Goal: Task Accomplishment & Management: Use online tool/utility

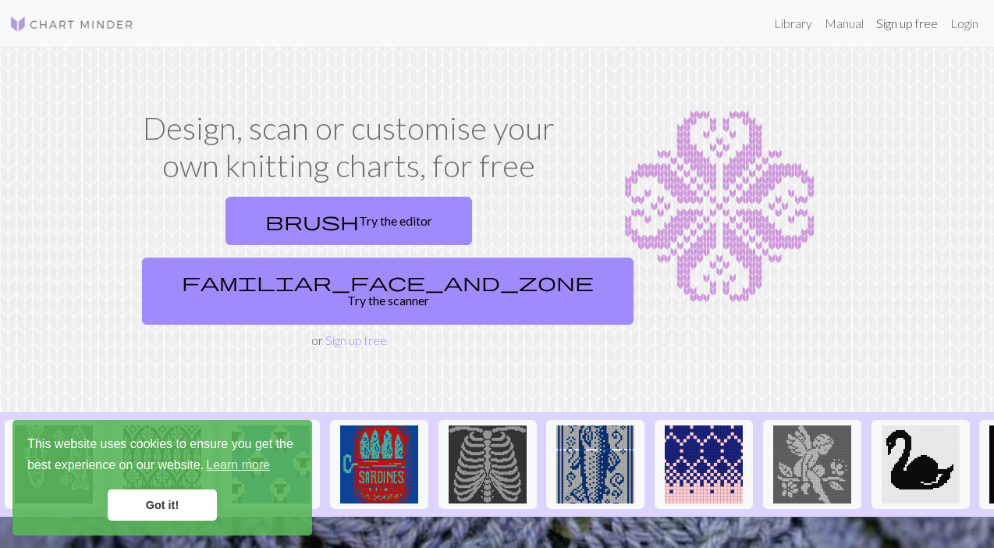
click at [924, 23] on link "Sign up free" at bounding box center [907, 23] width 74 height 31
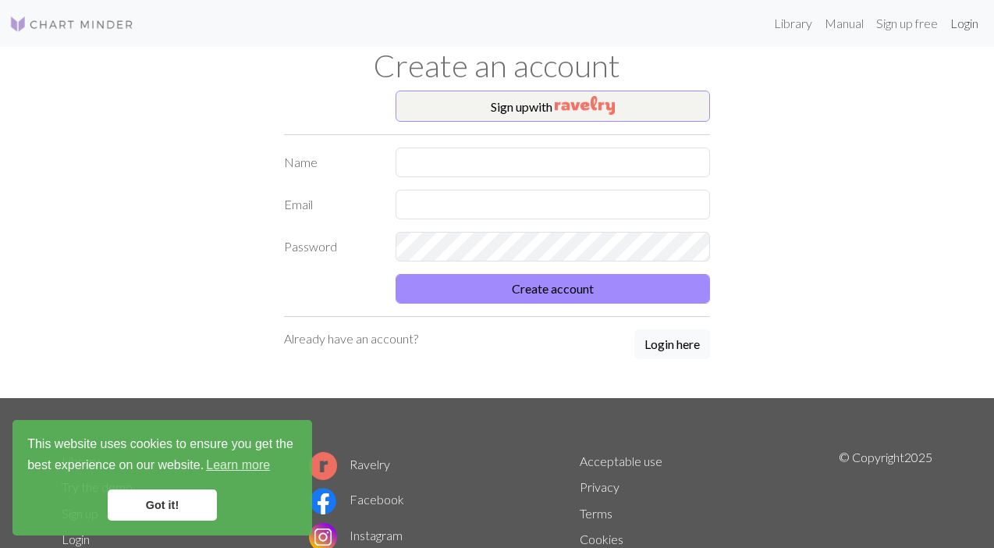
click at [962, 23] on link "Login" at bounding box center [964, 23] width 41 height 31
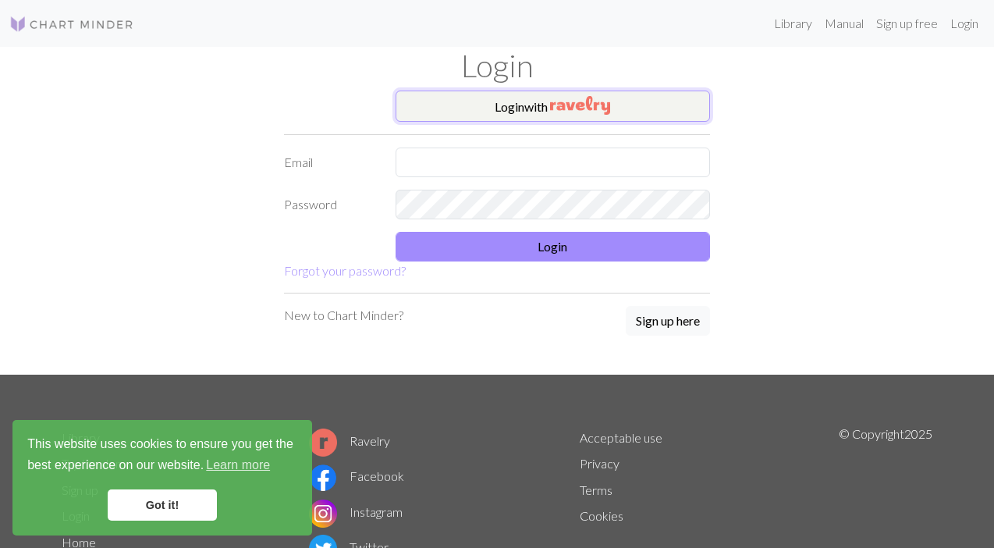
click at [566, 110] on img "button" at bounding box center [580, 105] width 60 height 19
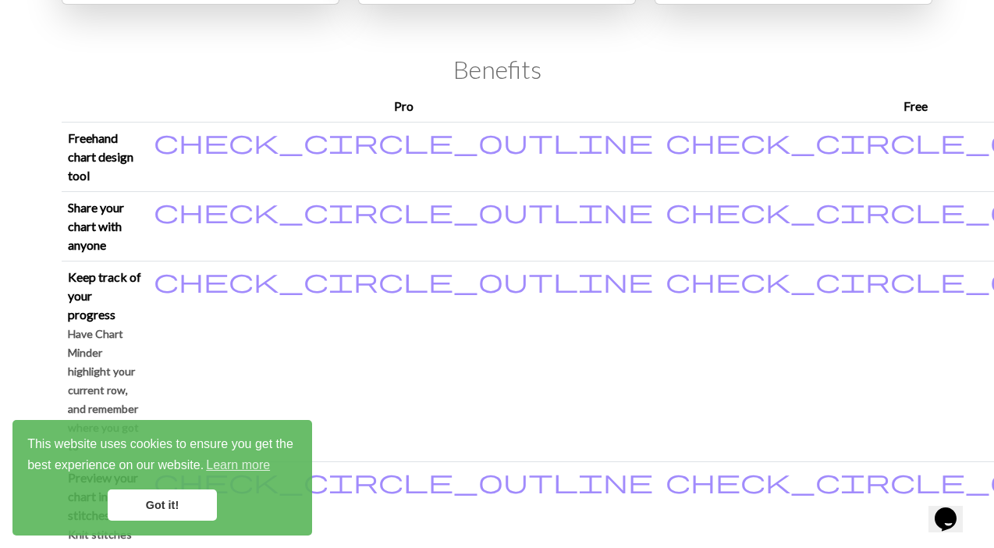
scroll to position [454, 0]
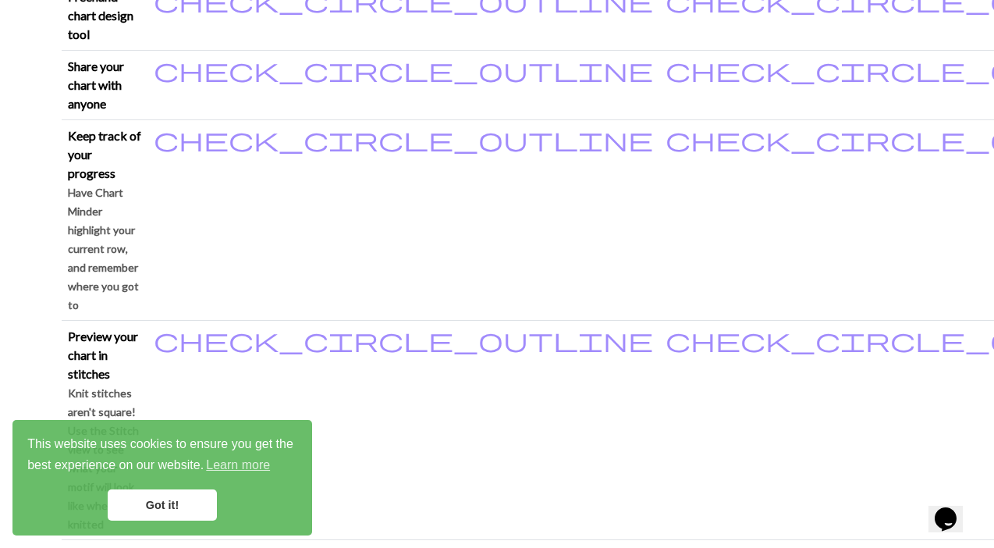
click at [168, 507] on link "Got it!" at bounding box center [162, 504] width 109 height 31
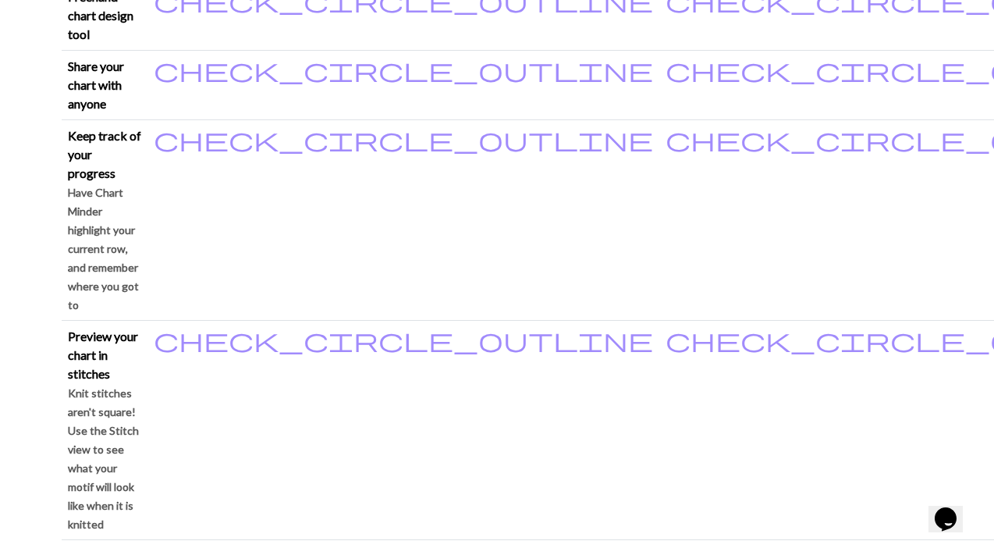
scroll to position [0, 0]
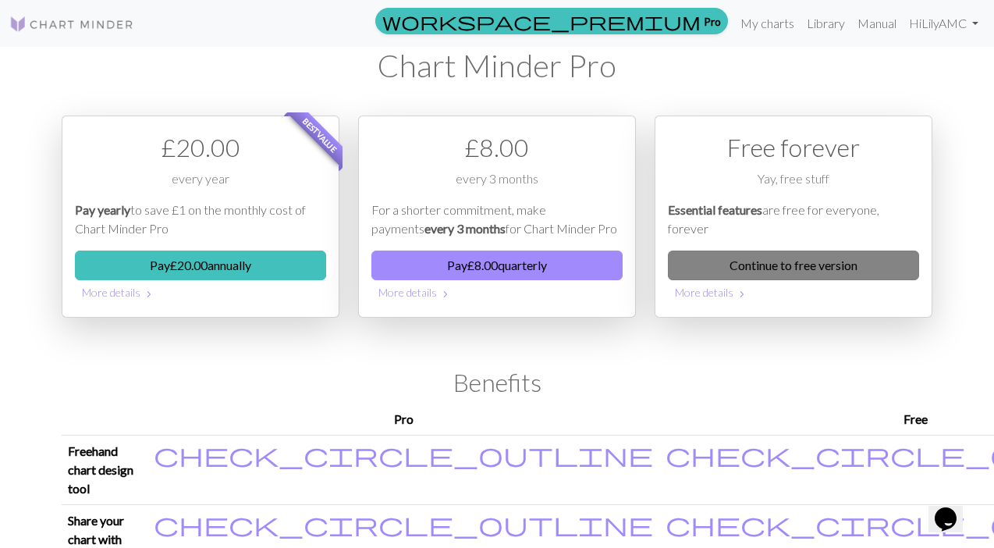
click at [819, 255] on link "Continue to free version" at bounding box center [793, 265] width 251 height 30
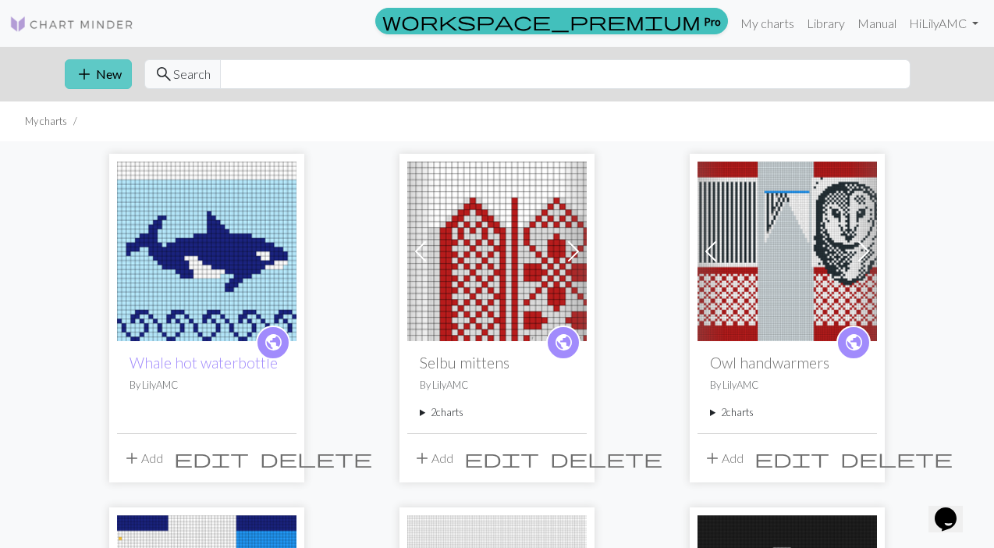
click at [110, 77] on button "add New" at bounding box center [98, 74] width 67 height 30
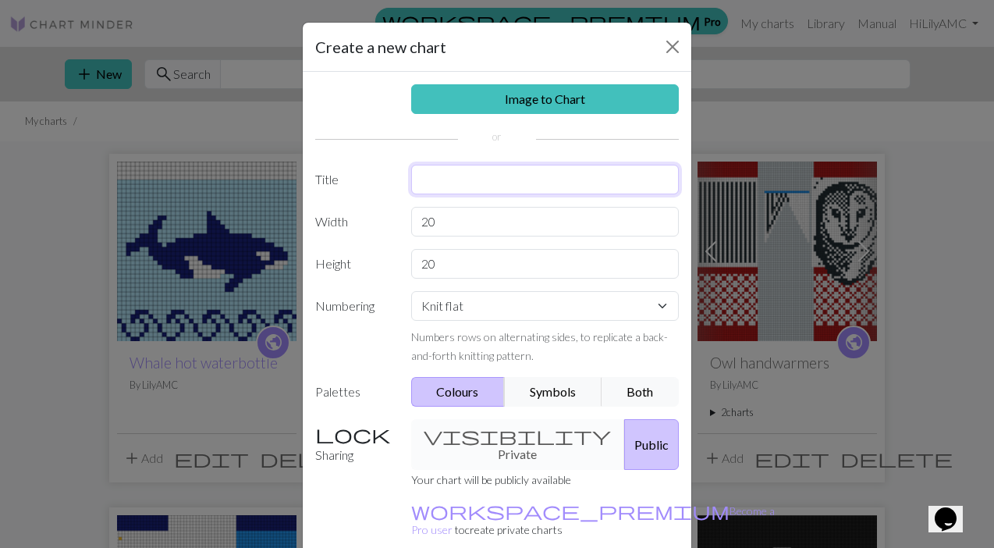
click at [456, 178] on input "text" at bounding box center [545, 180] width 268 height 30
type input "Cable handwarmers"
click at [447, 219] on input "20" at bounding box center [545, 222] width 268 height 30
type input "65"
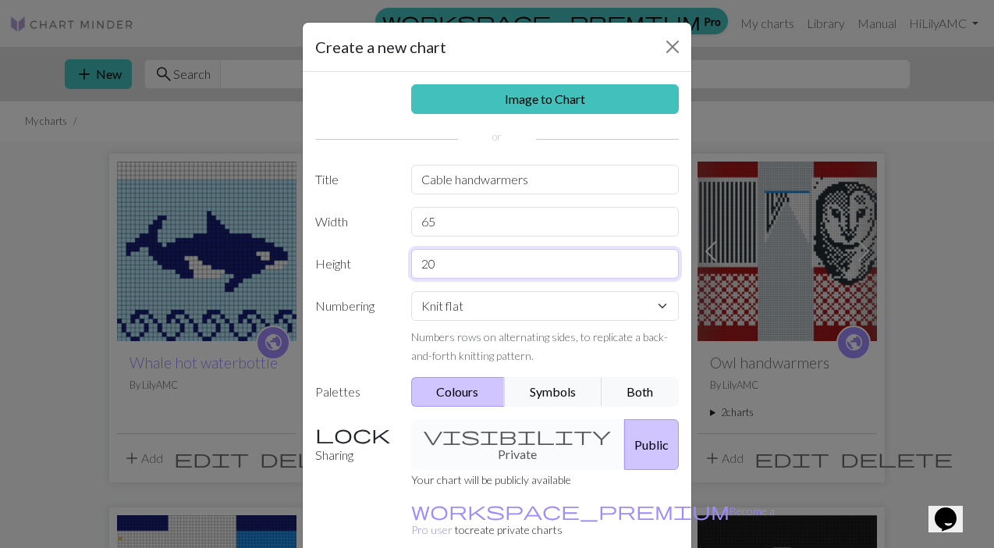
click at [453, 270] on input "20" at bounding box center [545, 264] width 268 height 30
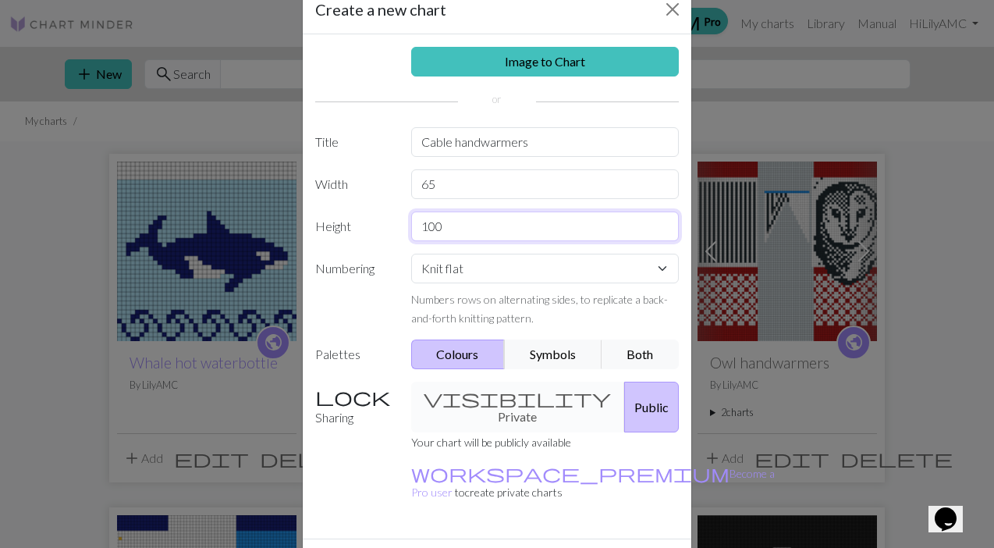
scroll to position [39, 0]
type input "100"
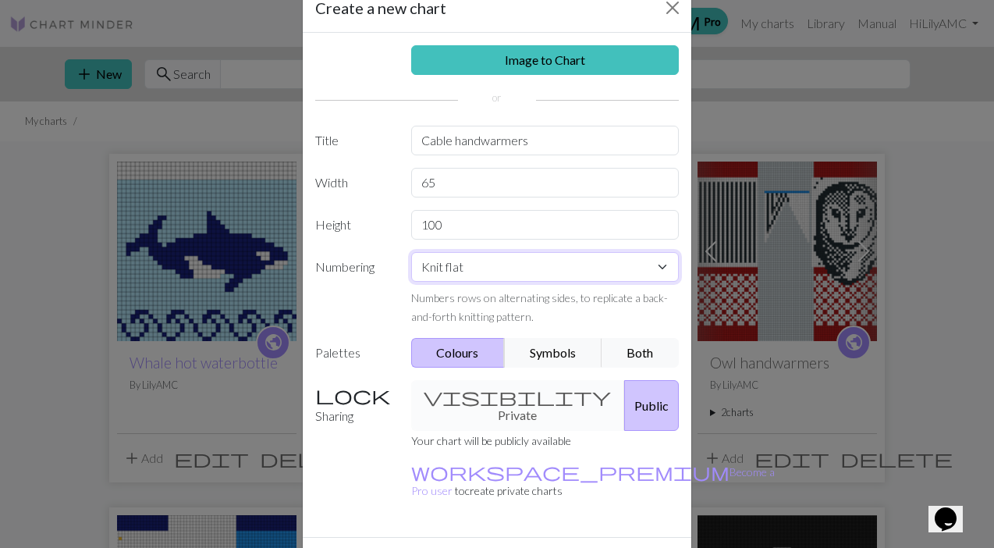
click at [485, 271] on select "Knit flat Knit in the round Lace knitting Cross stitch" at bounding box center [545, 267] width 268 height 30
select select "round"
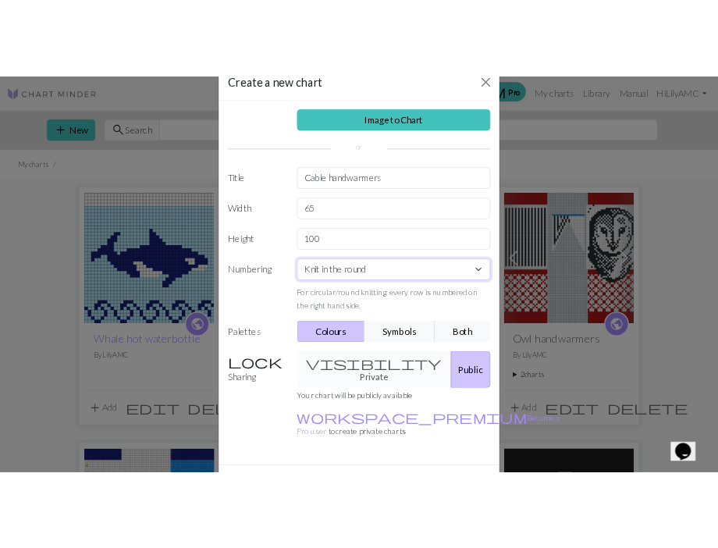
scroll to position [68, 0]
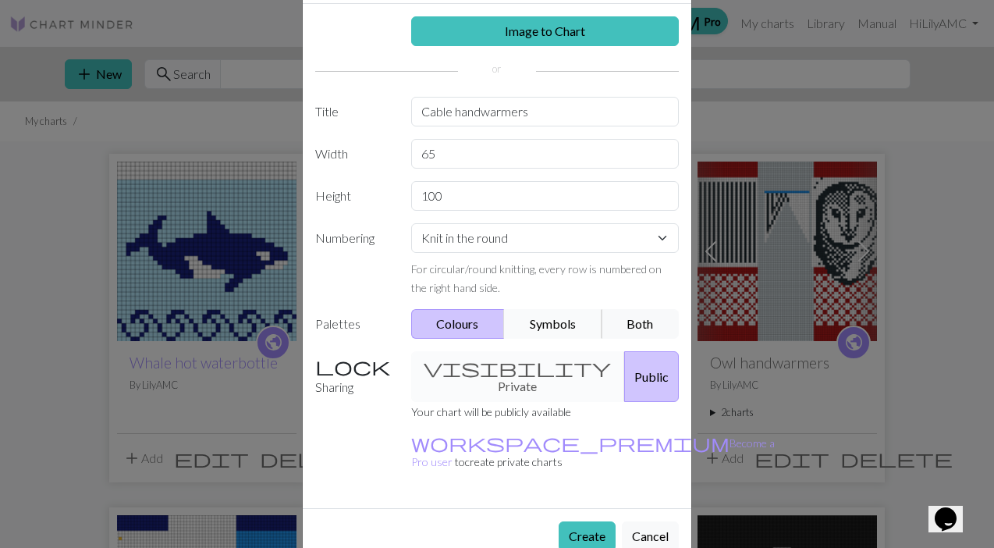
click at [538, 325] on button "Symbols" at bounding box center [553, 324] width 98 height 30
click at [620, 312] on button "Both" at bounding box center [641, 324] width 78 height 30
click at [477, 318] on button "Colours" at bounding box center [458, 324] width 94 height 30
click at [547, 322] on button "Symbols" at bounding box center [553, 324] width 98 height 30
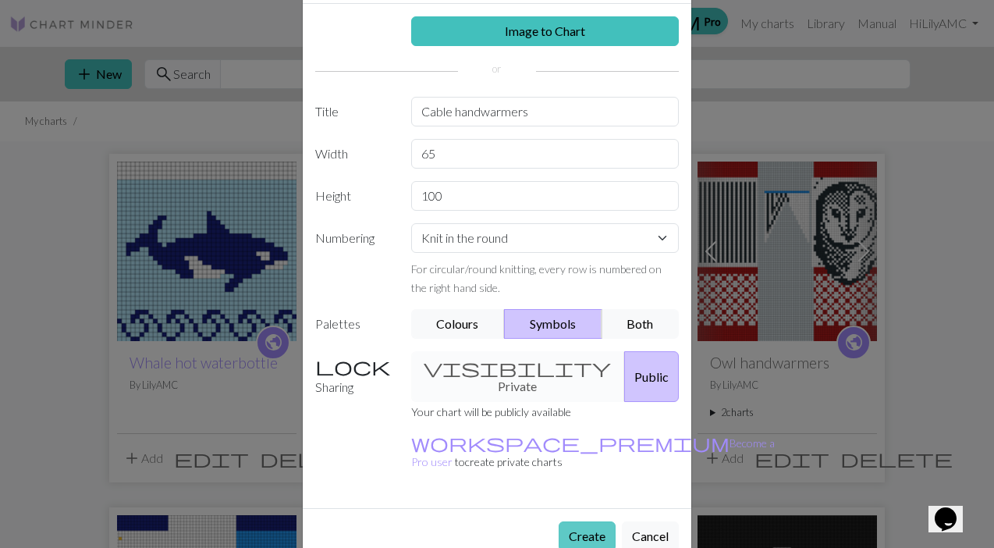
click at [588, 521] on button "Create" at bounding box center [587, 536] width 57 height 30
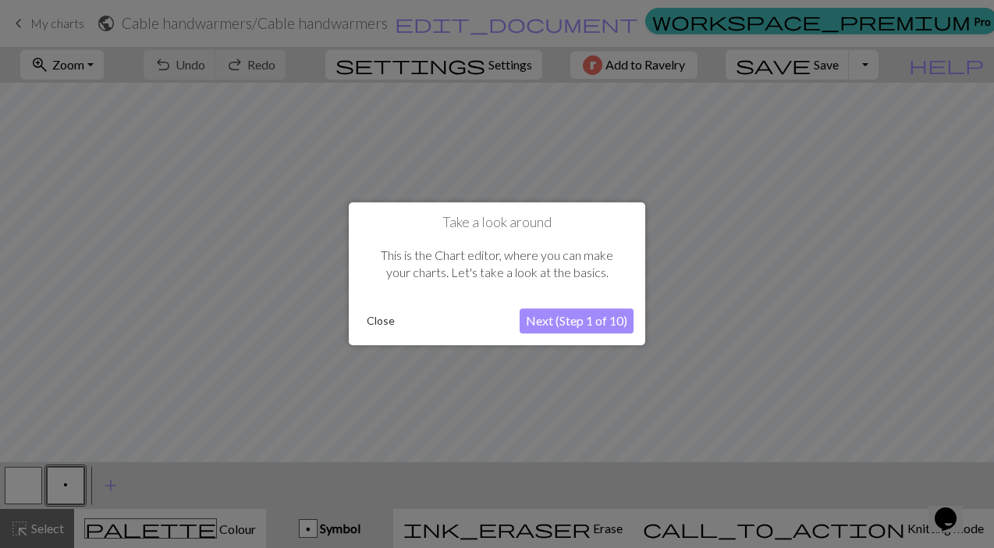
click at [368, 314] on button "Close" at bounding box center [380, 321] width 41 height 23
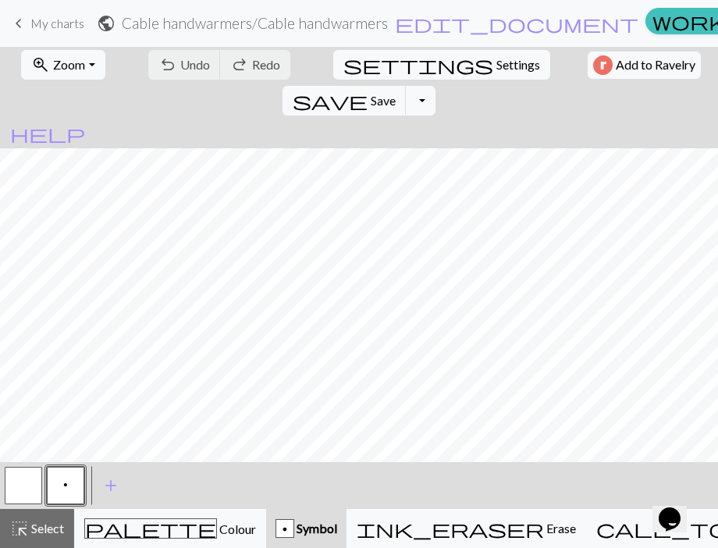
click at [33, 493] on button "button" at bounding box center [23, 485] width 37 height 37
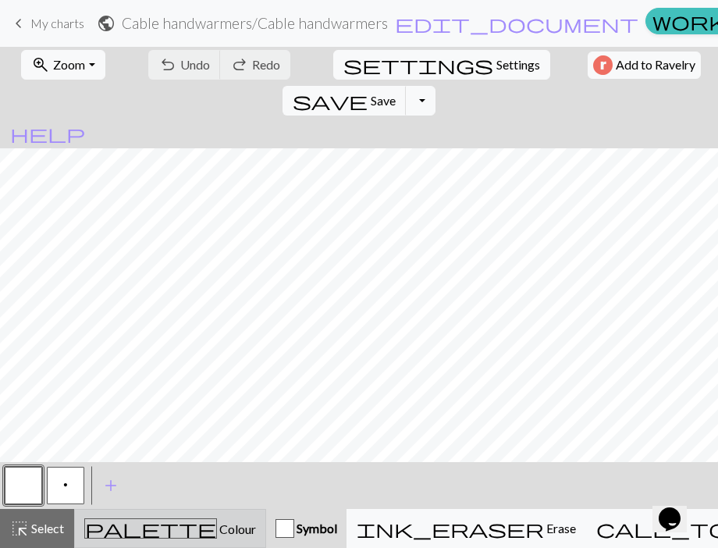
click at [217, 535] on span "Colour" at bounding box center [236, 528] width 39 height 15
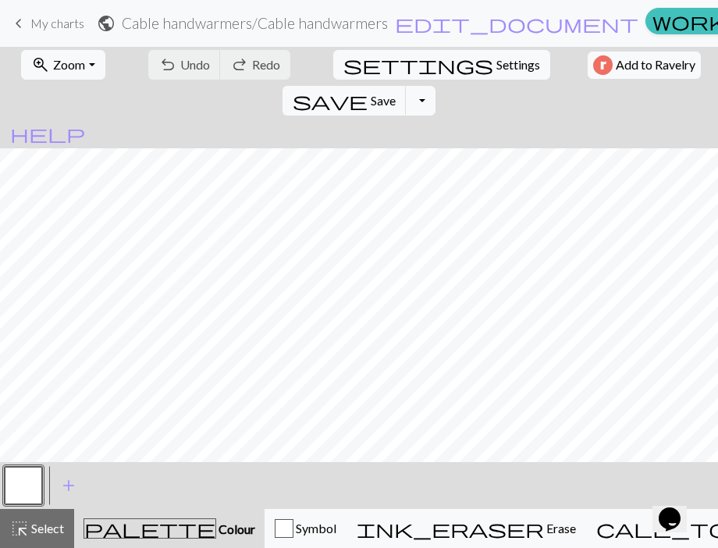
click at [135, 524] on span "palette" at bounding box center [149, 528] width 131 height 22
click at [66, 488] on span "add" at bounding box center [68, 485] width 19 height 22
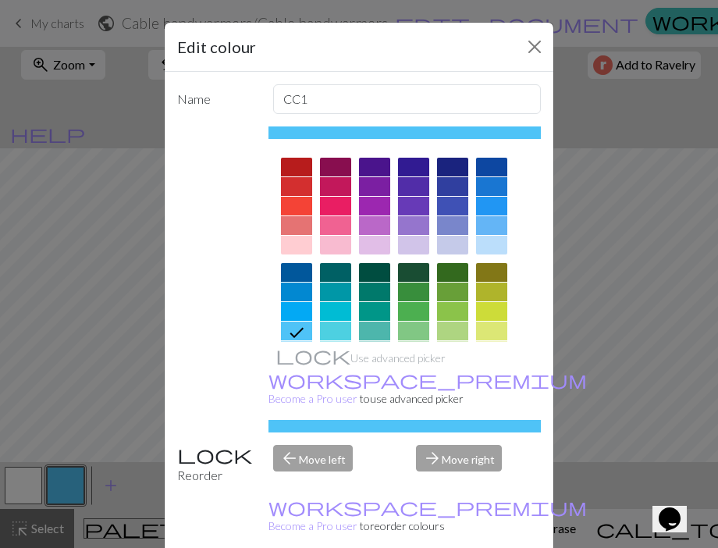
click at [297, 184] on div at bounding box center [296, 186] width 31 height 19
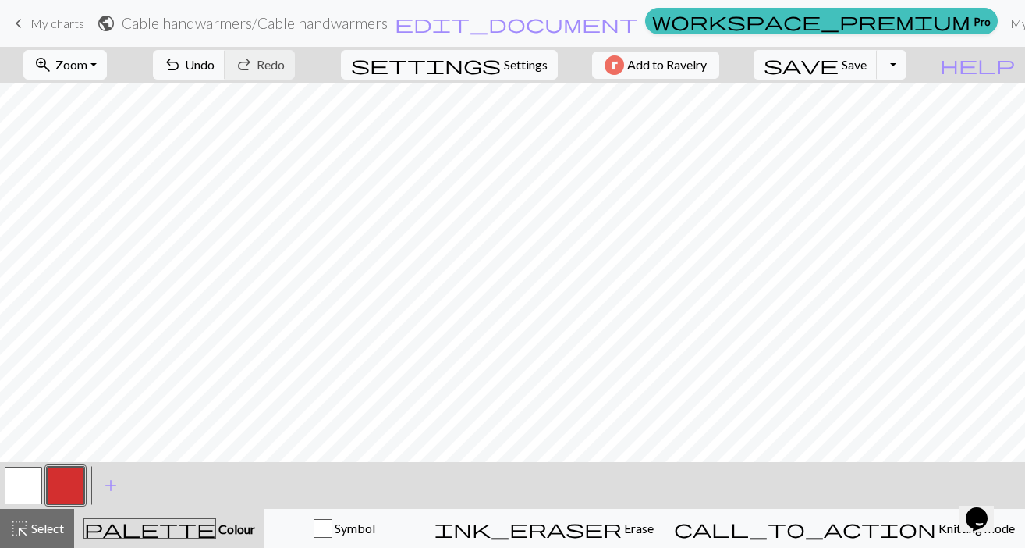
scroll to position [25, 366]
click at [107, 70] on button "zoom_in Zoom Zoom" at bounding box center [64, 65] width 83 height 30
click at [107, 69] on button "zoom_in Zoom Zoom" at bounding box center [64, 65] width 83 height 30
click at [87, 61] on span "Zoom" at bounding box center [71, 64] width 32 height 15
click at [89, 97] on button "Fit all" at bounding box center [85, 99] width 123 height 25
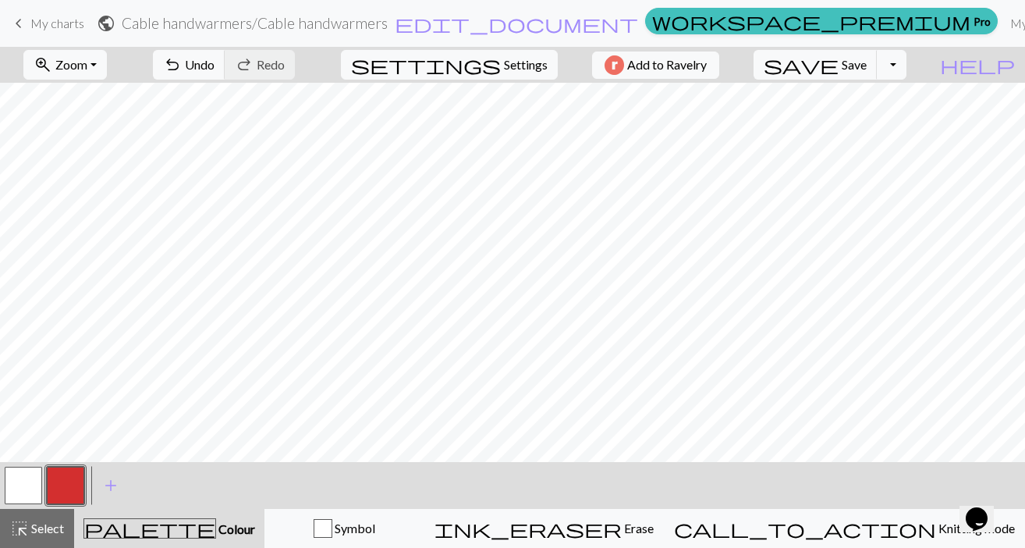
scroll to position [25, 0]
click at [58, 529] on span "Select" at bounding box center [46, 527] width 35 height 15
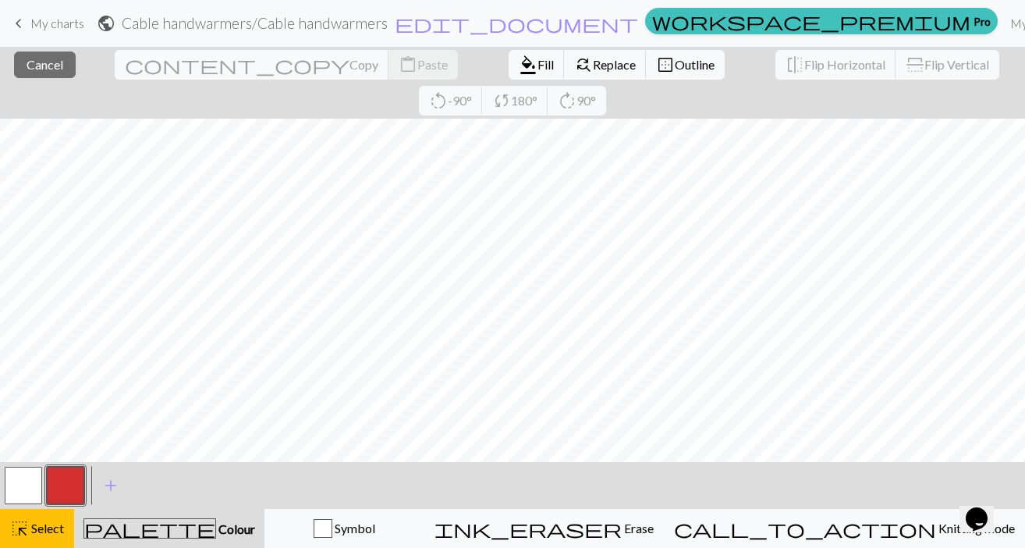
click at [80, 480] on button "button" at bounding box center [65, 485] width 37 height 37
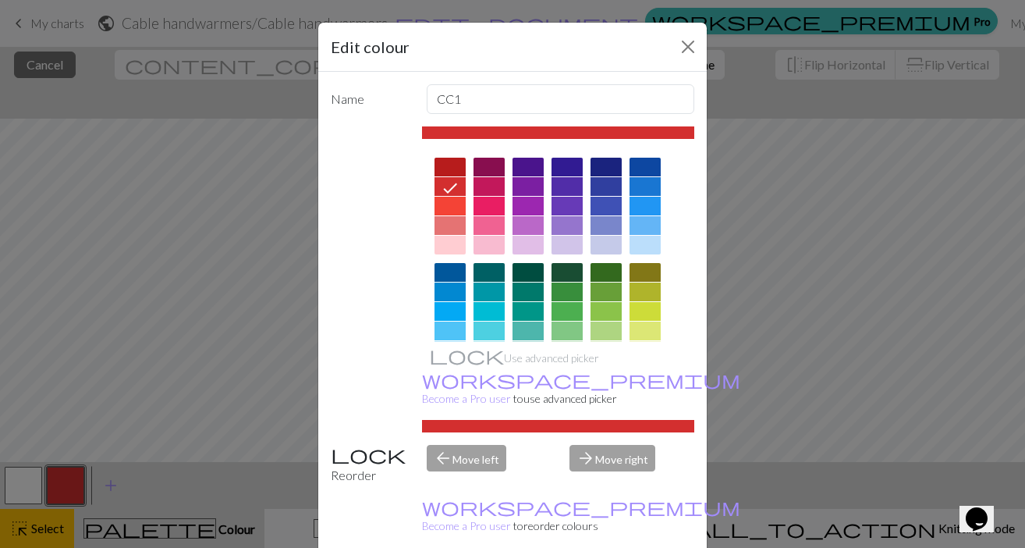
click at [48, 529] on div "Edit colour Name CC1 Use advanced picker workspace_premium Become a Pro user to…" at bounding box center [512, 274] width 1025 height 548
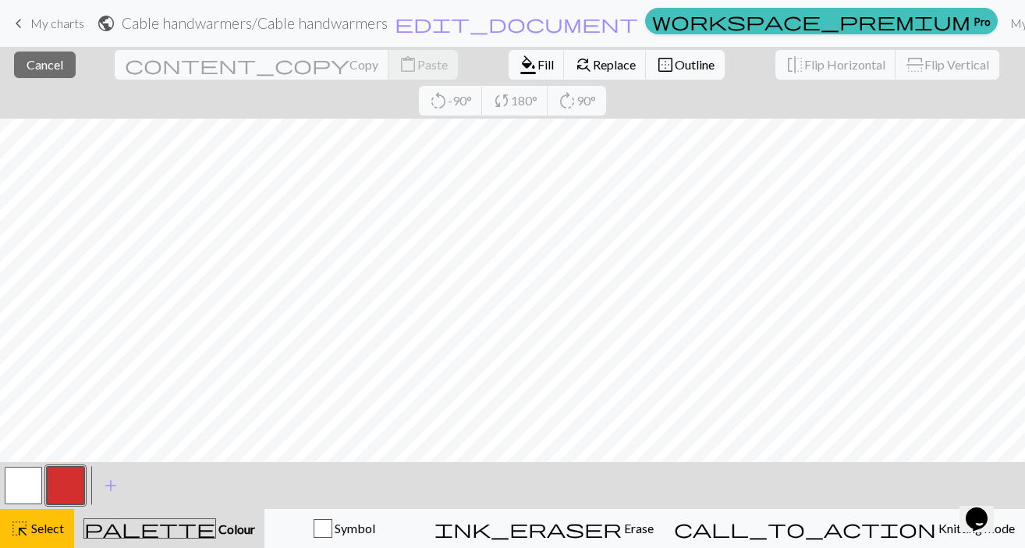
click at [47, 506] on div at bounding box center [65, 485] width 42 height 42
click at [49, 525] on span "Select" at bounding box center [46, 527] width 35 height 15
